Goal: Ask a question

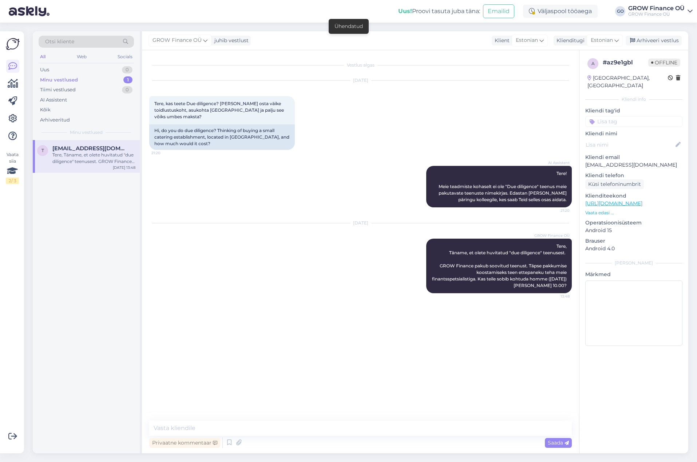
click at [64, 79] on div "Minu vestlused" at bounding box center [59, 79] width 38 height 7
click at [71, 152] on div "Tere, Täname, et olete huvitatud "due diligence" teenusest. GROW Finance pakub …" at bounding box center [93, 158] width 83 height 13
click at [213, 328] on div "Vestlus algas [DATE] Tere, kas teete Due diligence? [PERSON_NAME] osta väike to…" at bounding box center [363, 236] width 429 height 357
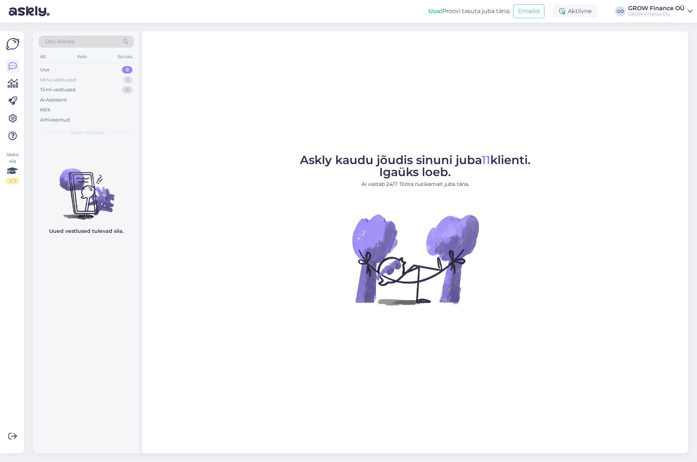
click at [51, 79] on div "Minu vestlused" at bounding box center [58, 79] width 36 height 7
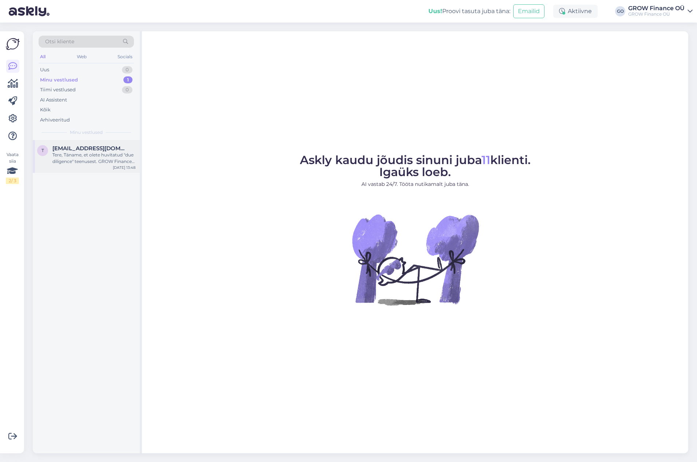
click at [77, 151] on span "[EMAIL_ADDRESS][DOMAIN_NAME]" at bounding box center [90, 148] width 76 height 7
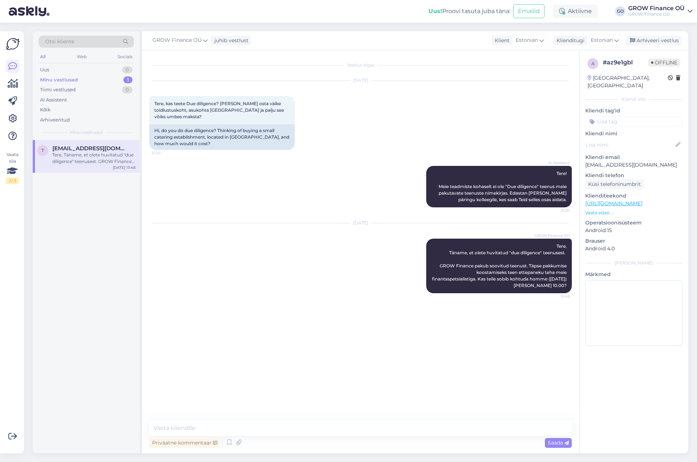
click at [663, 61] on span "Offline" at bounding box center [664, 63] width 32 height 8
